Goal: Task Accomplishment & Management: Use online tool/utility

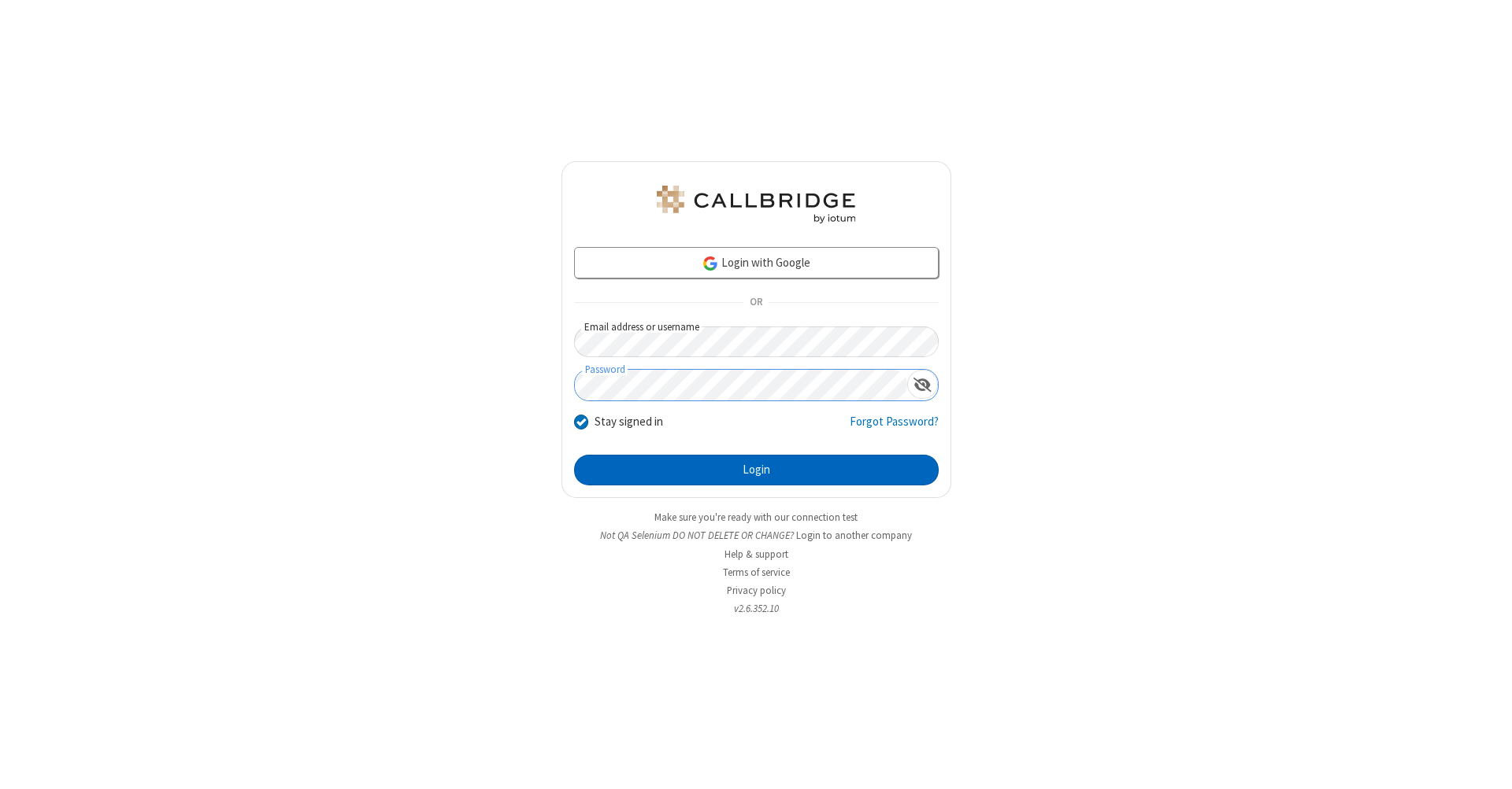
click at [756, 471] on button "Login" at bounding box center [756, 471] width 364 height 32
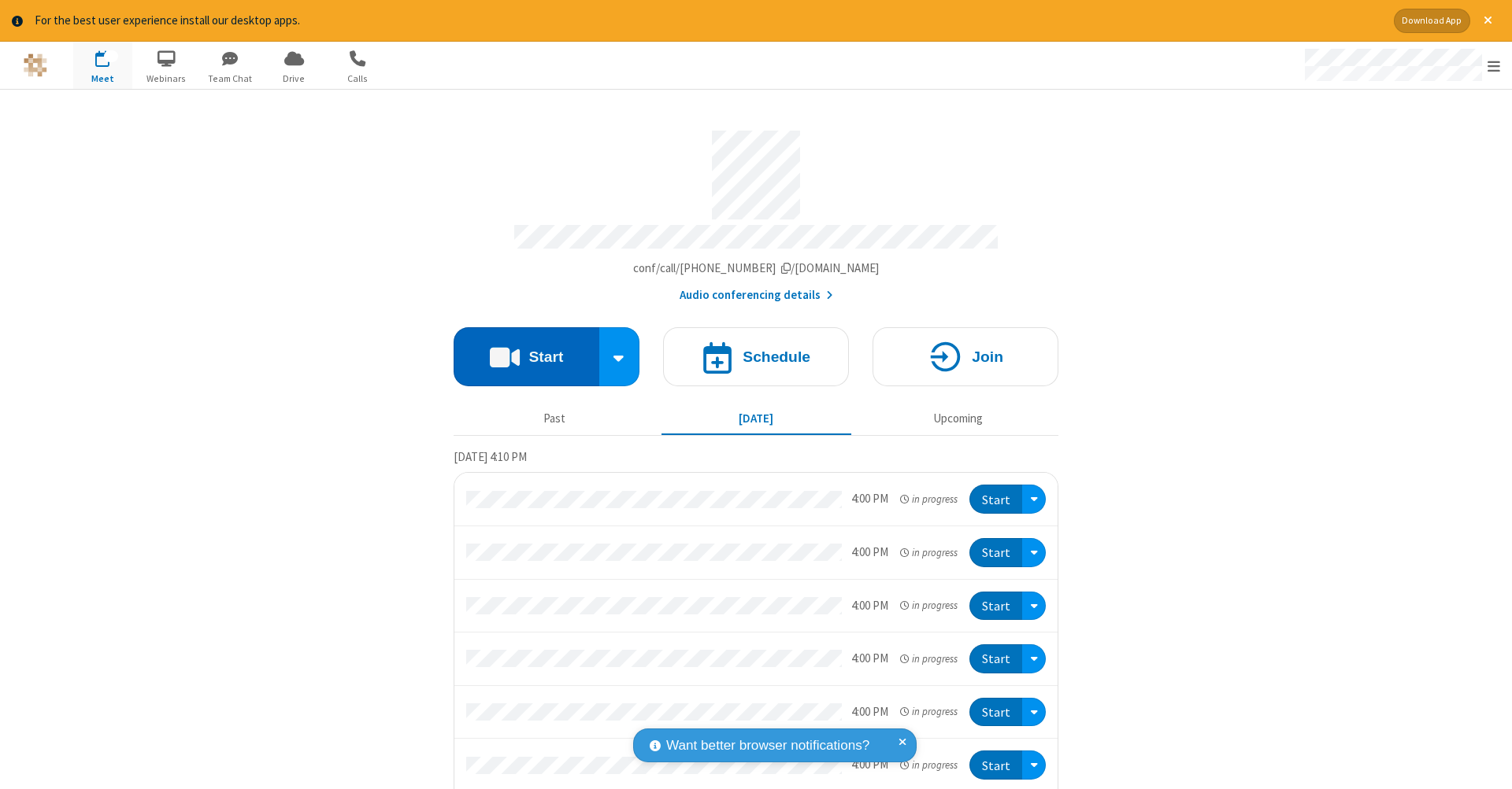
click at [519, 348] on button "Start" at bounding box center [527, 357] width 146 height 59
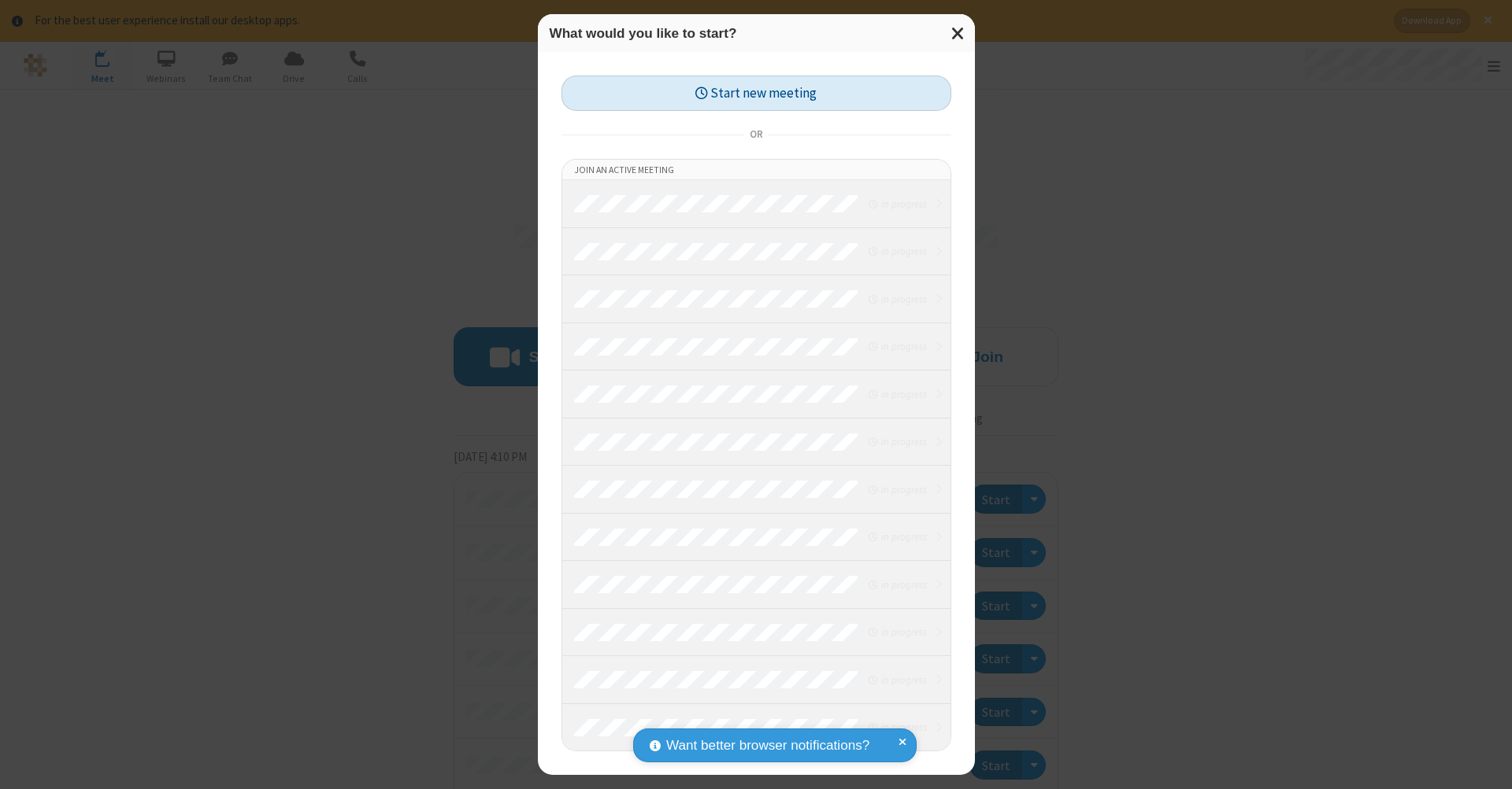
click at [756, 93] on button "Start new meeting" at bounding box center [756, 93] width 390 height 36
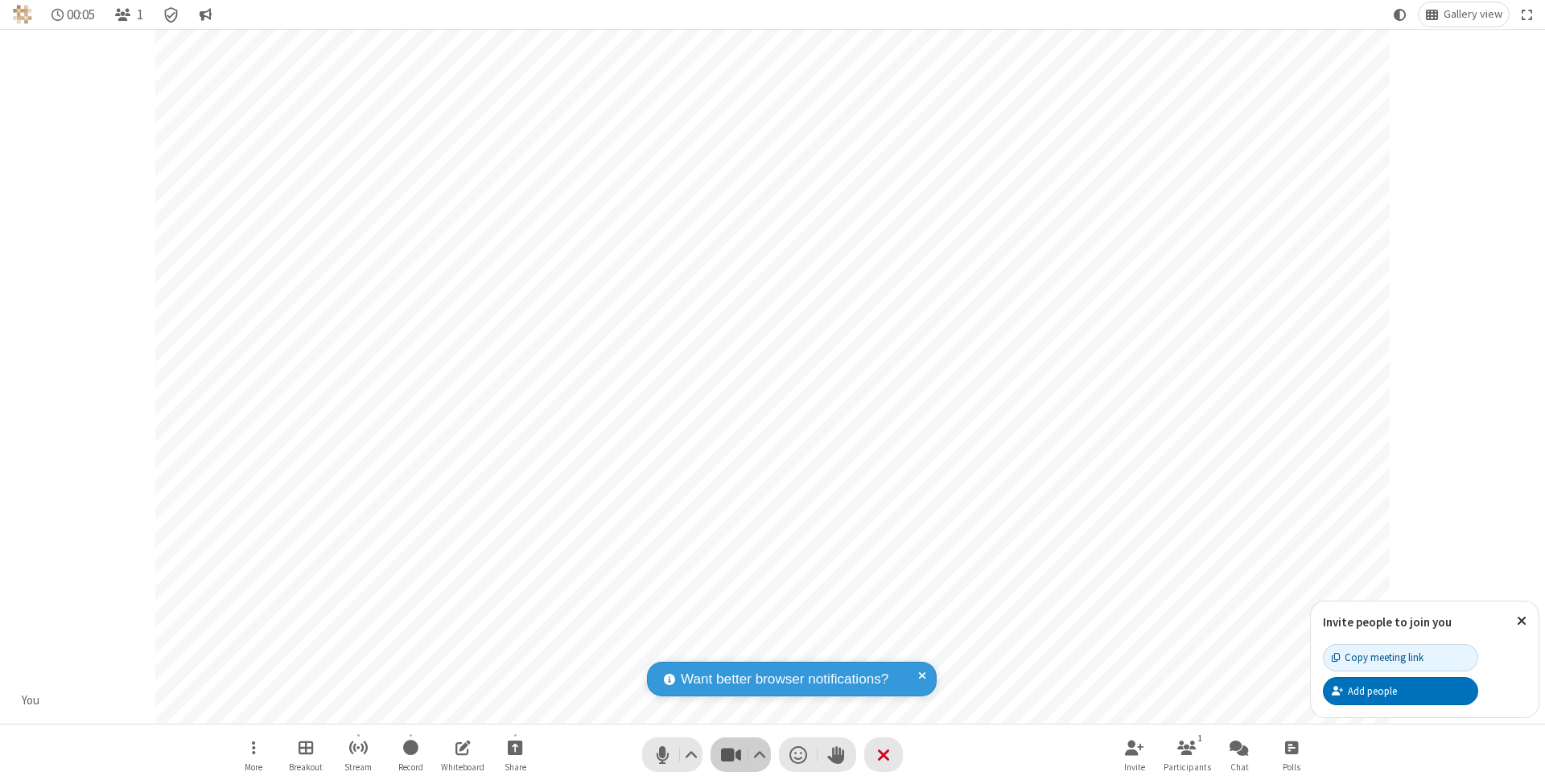
click at [730, 754] on span "Stop video (⌘+Shift+V)" at bounding box center [730, 754] width 24 height 23
click at [730, 754] on span "Start video (⌘+Shift+V)" at bounding box center [730, 754] width 24 height 23
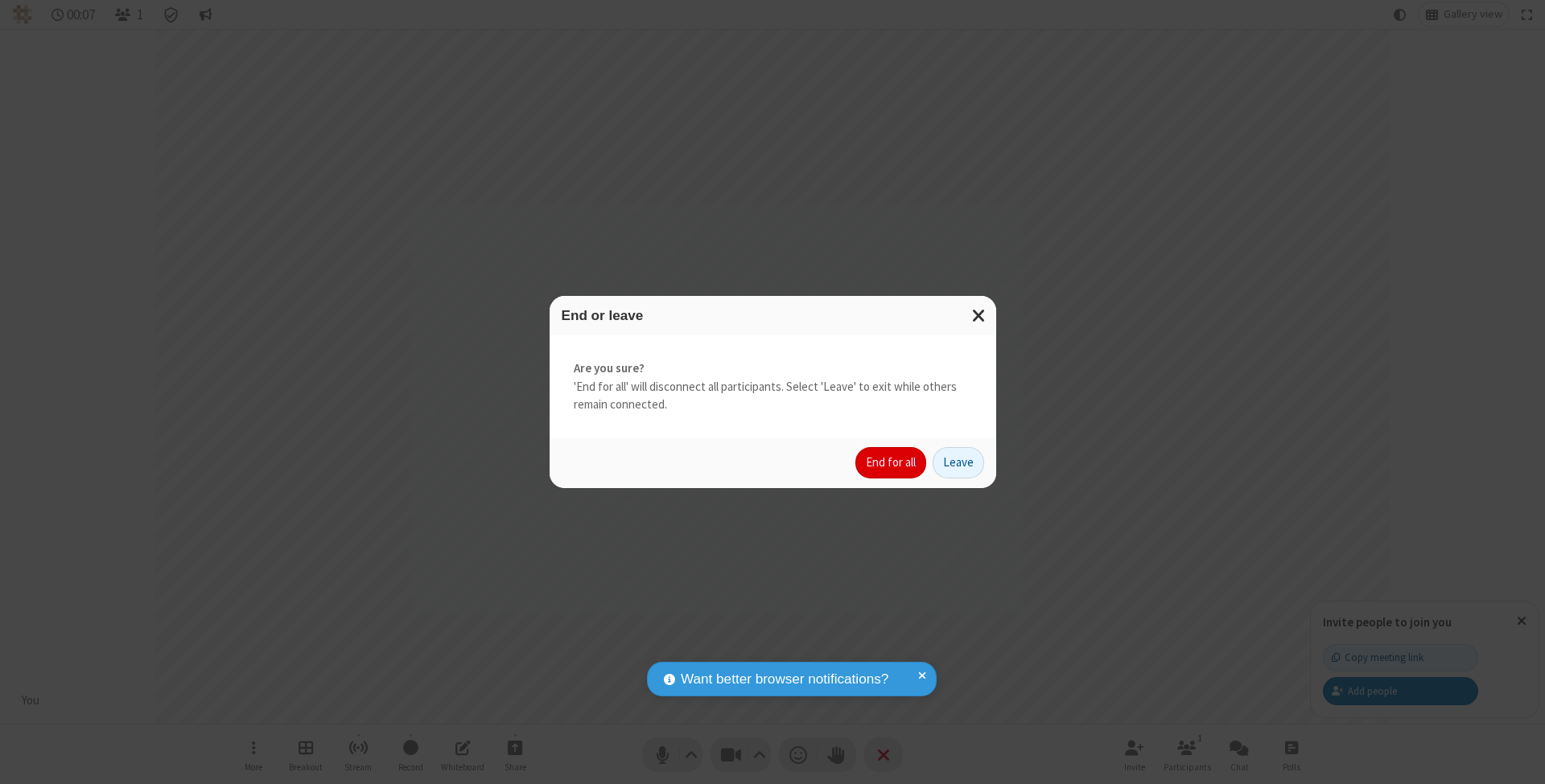
click at [891, 461] on button "End for all" at bounding box center [890, 463] width 71 height 33
